Goal: Find specific page/section

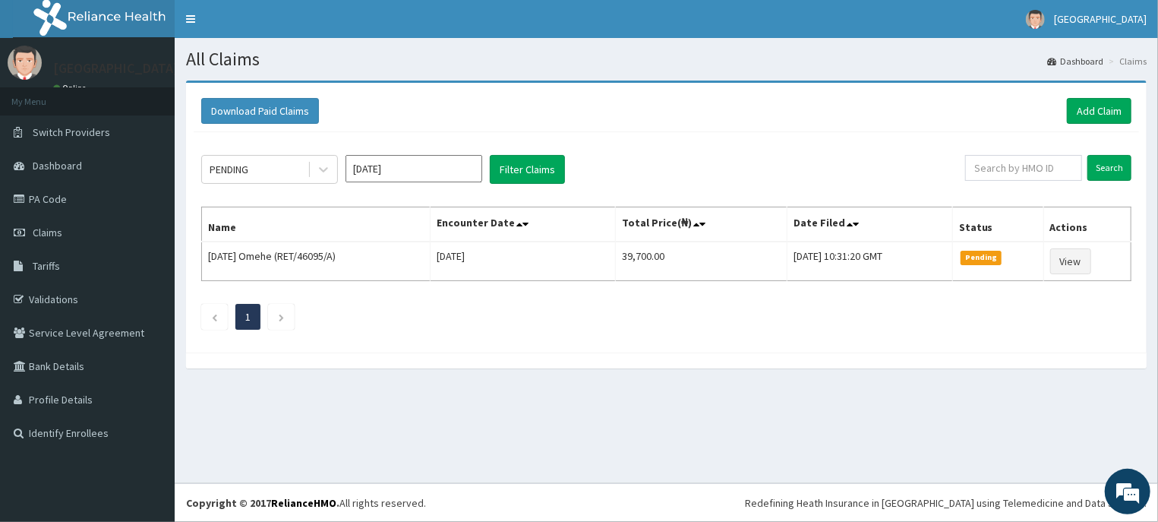
click at [68, 261] on link "Tariffs" at bounding box center [87, 265] width 175 height 33
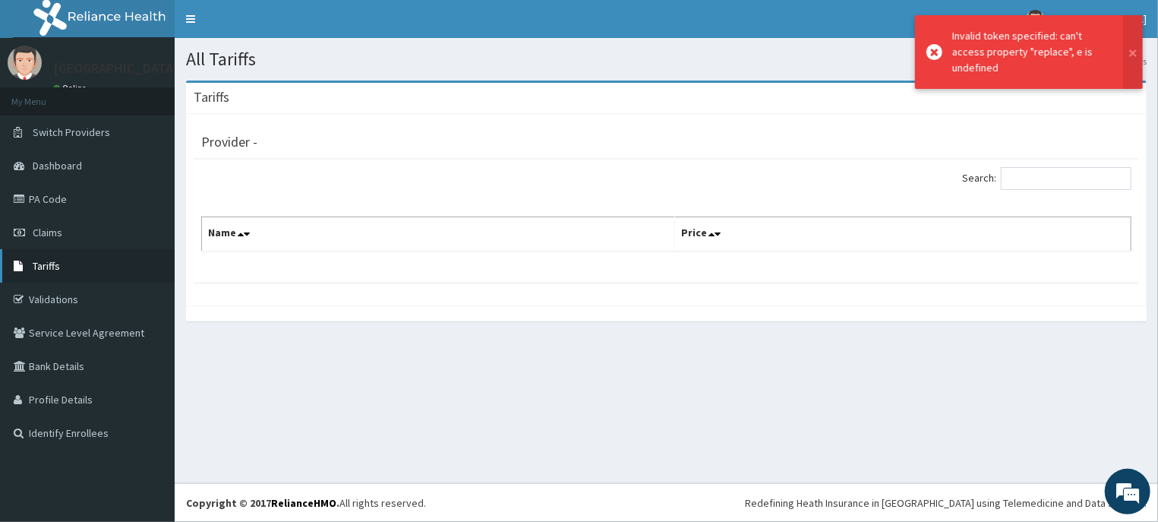
click at [56, 260] on link "Tariffs" at bounding box center [87, 265] width 175 height 33
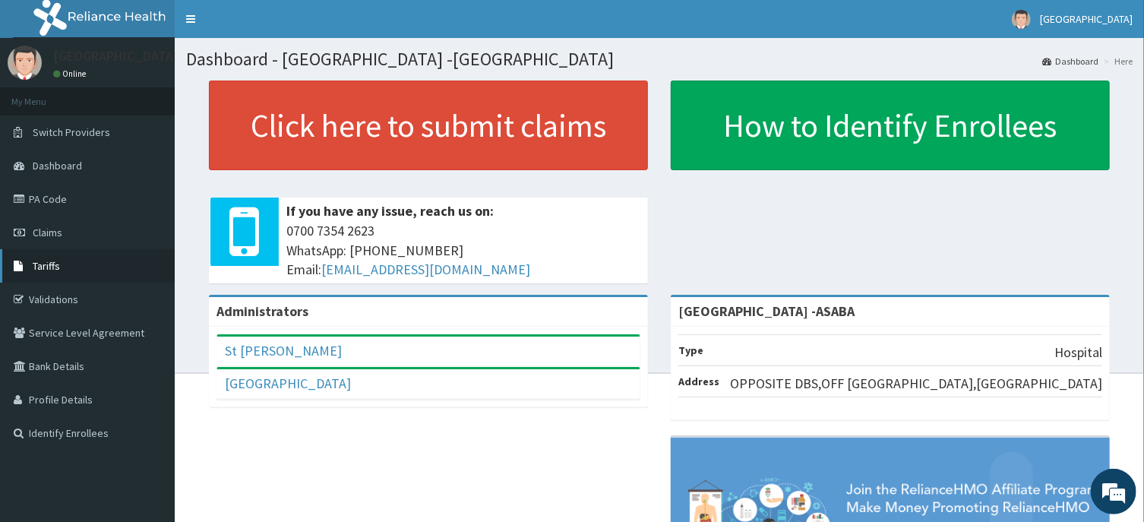
click at [45, 260] on link "Tariffs" at bounding box center [87, 265] width 175 height 33
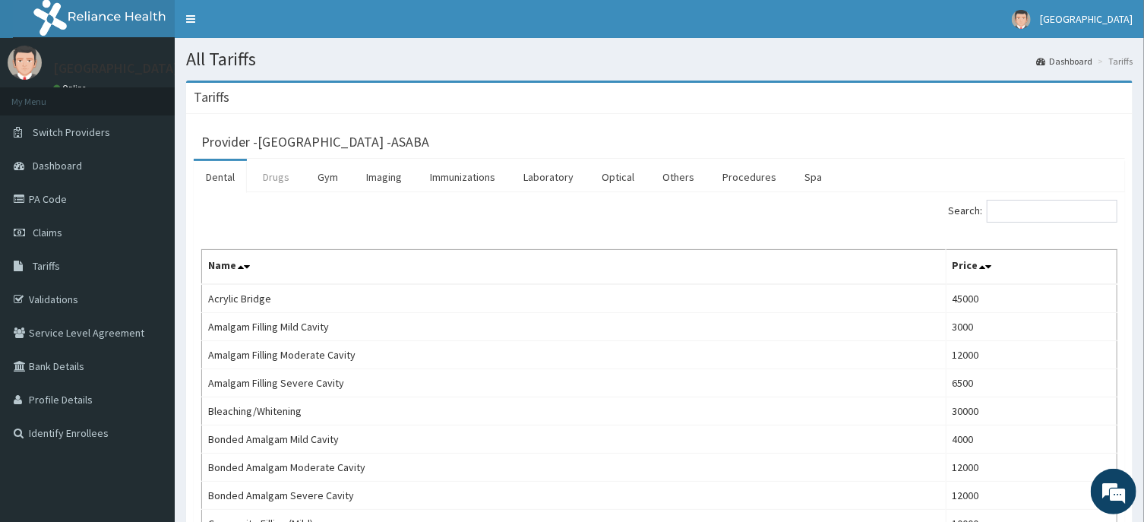
click at [274, 176] on link "Drugs" at bounding box center [276, 177] width 51 height 32
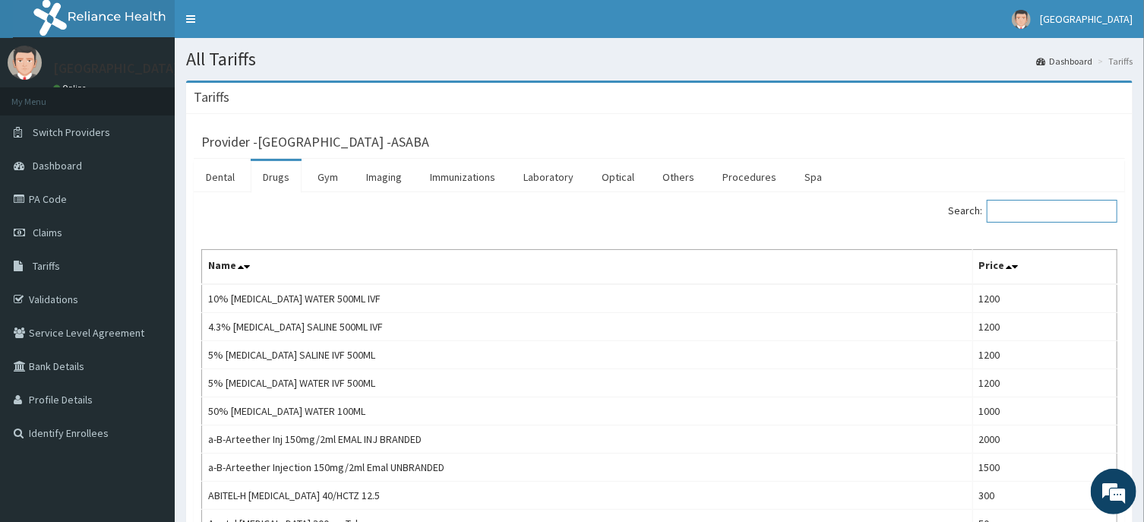
click at [1072, 212] on input "Search:" at bounding box center [1052, 211] width 131 height 23
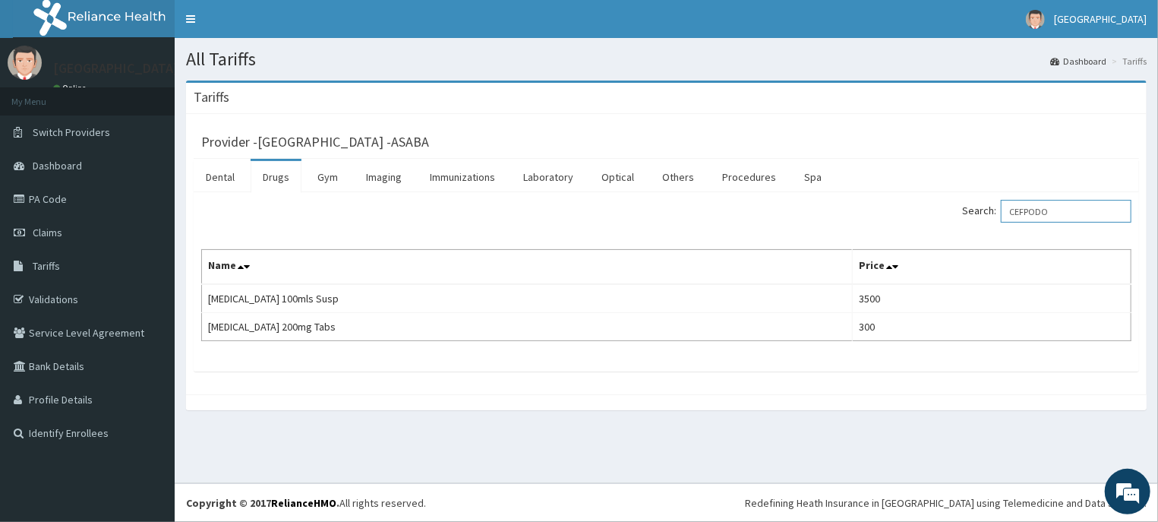
type input "CEFPODO"
